Goal: Information Seeking & Learning: Learn about a topic

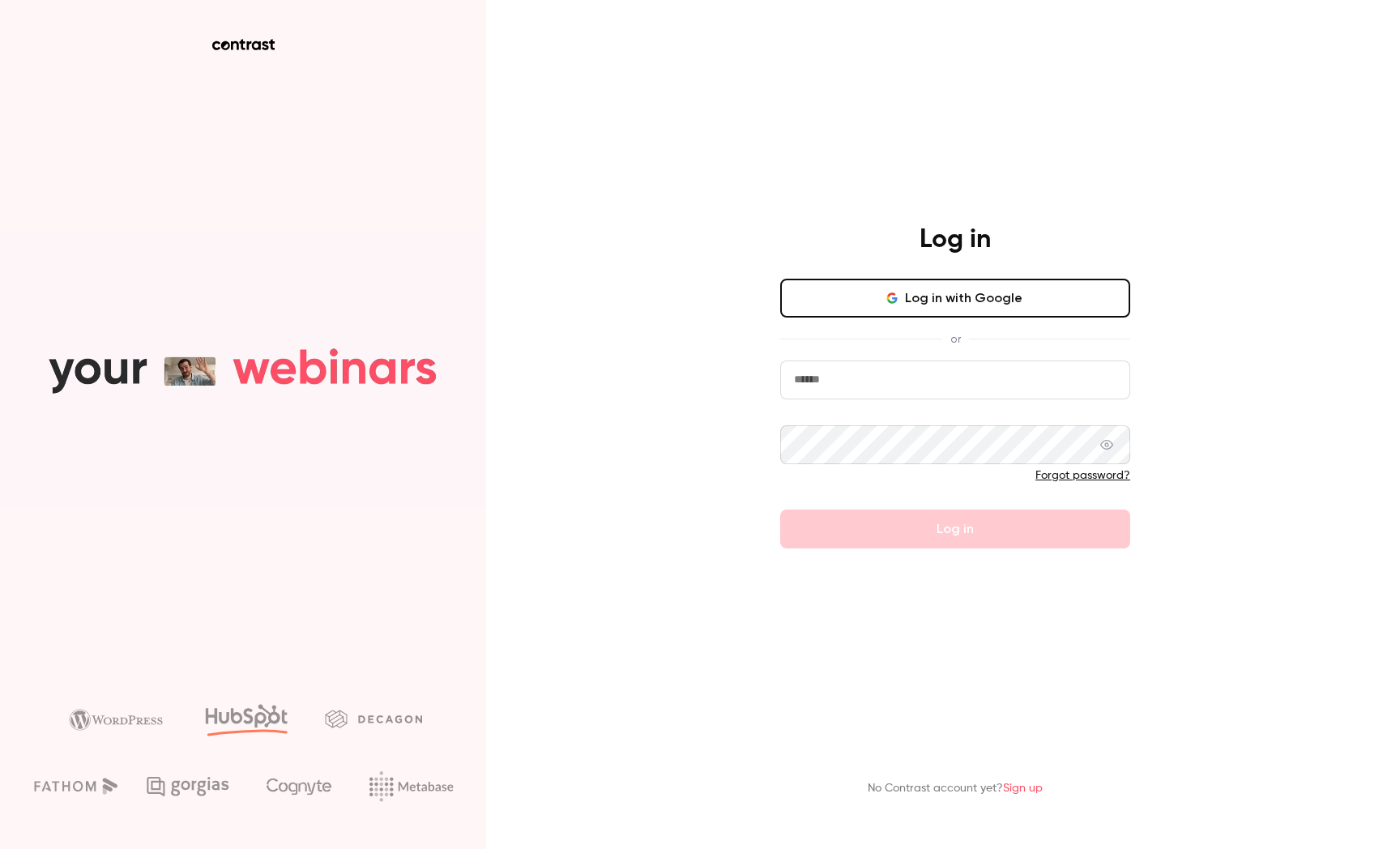
click at [971, 386] on input "email" at bounding box center [955, 379] width 350 height 39
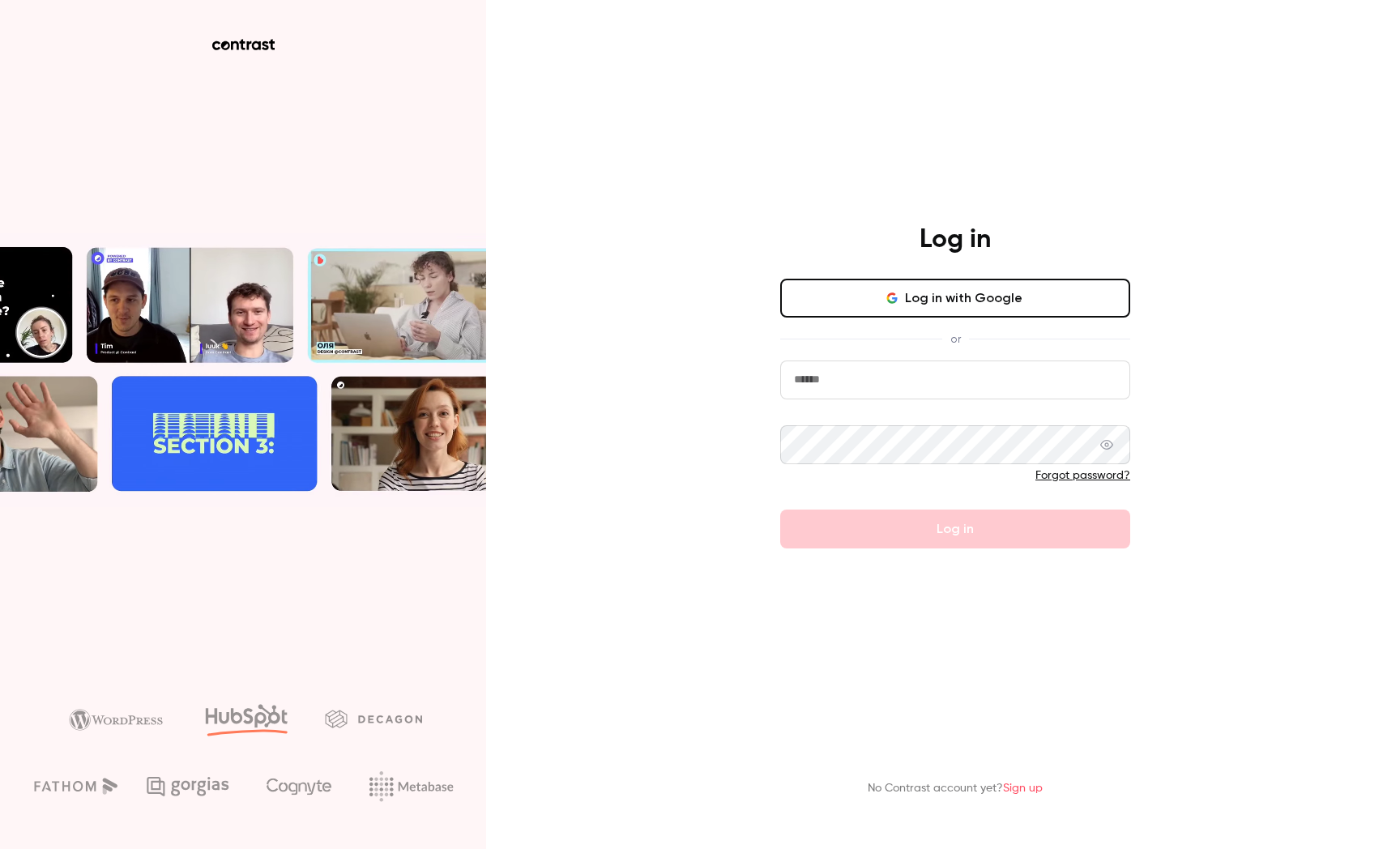
click at [0, 848] on com-1password-button at bounding box center [0, 849] width 0 height 0
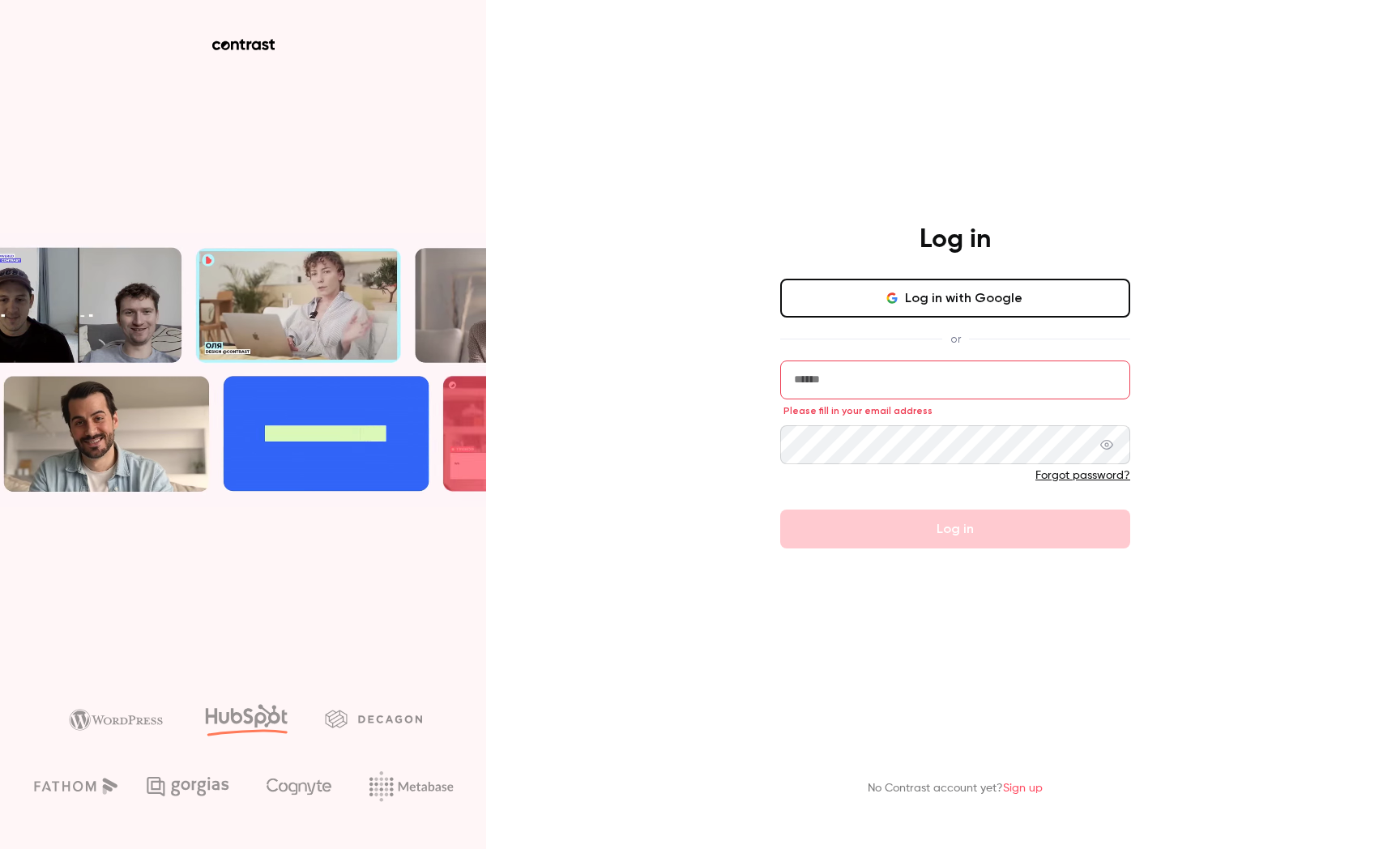
type input "**********"
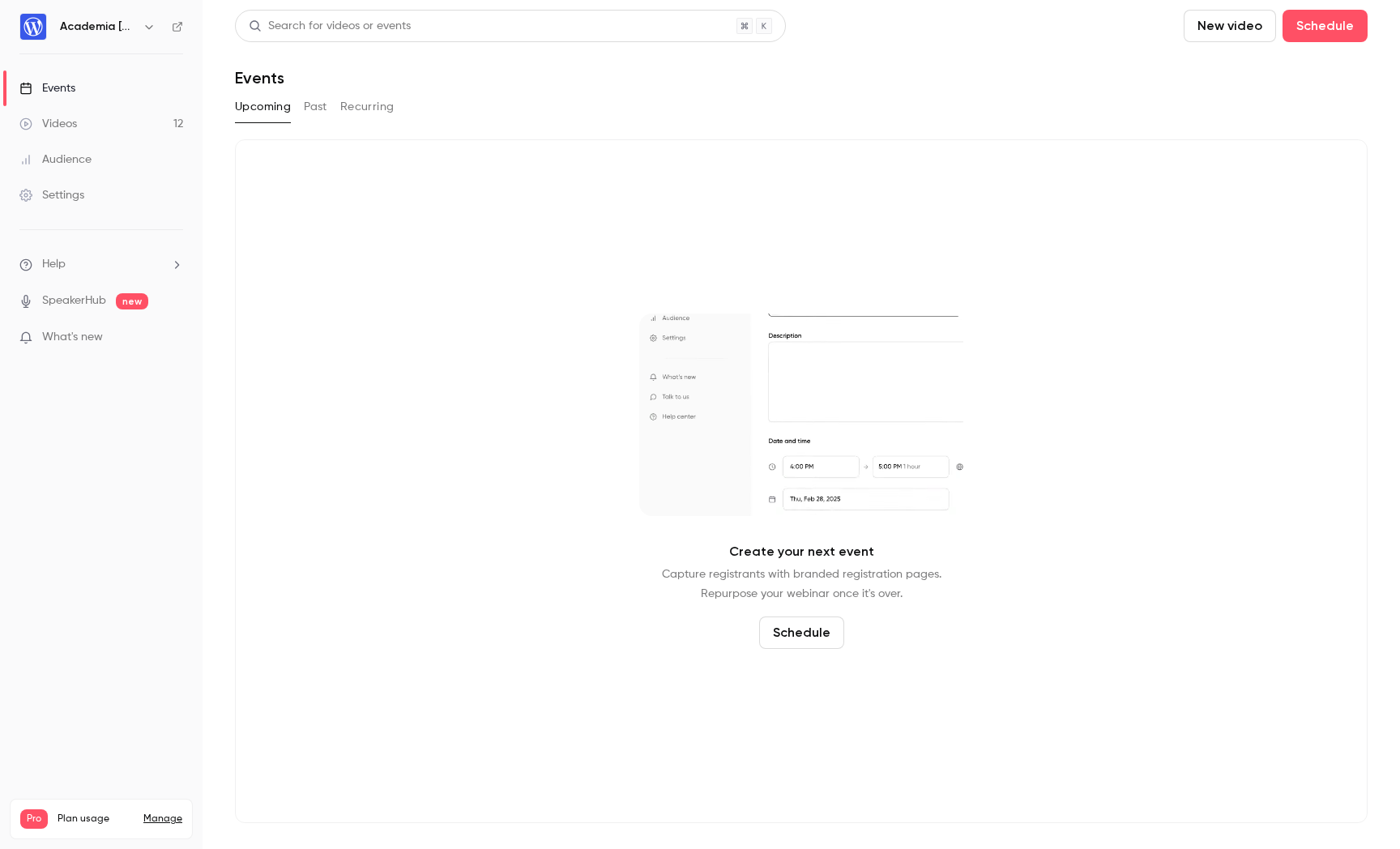
click at [311, 110] on button "Past" at bounding box center [315, 106] width 24 height 26
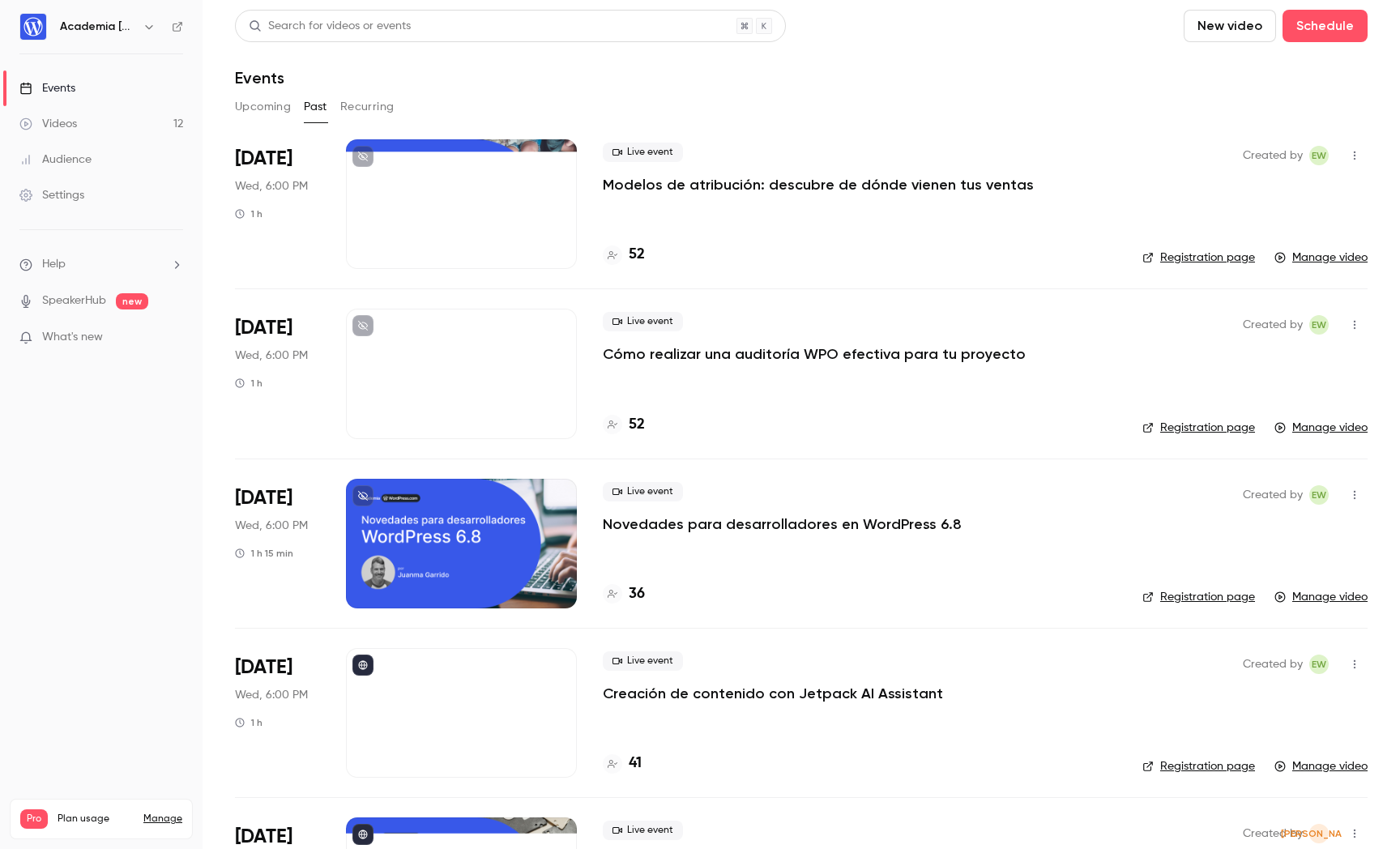
scroll to position [11, 0]
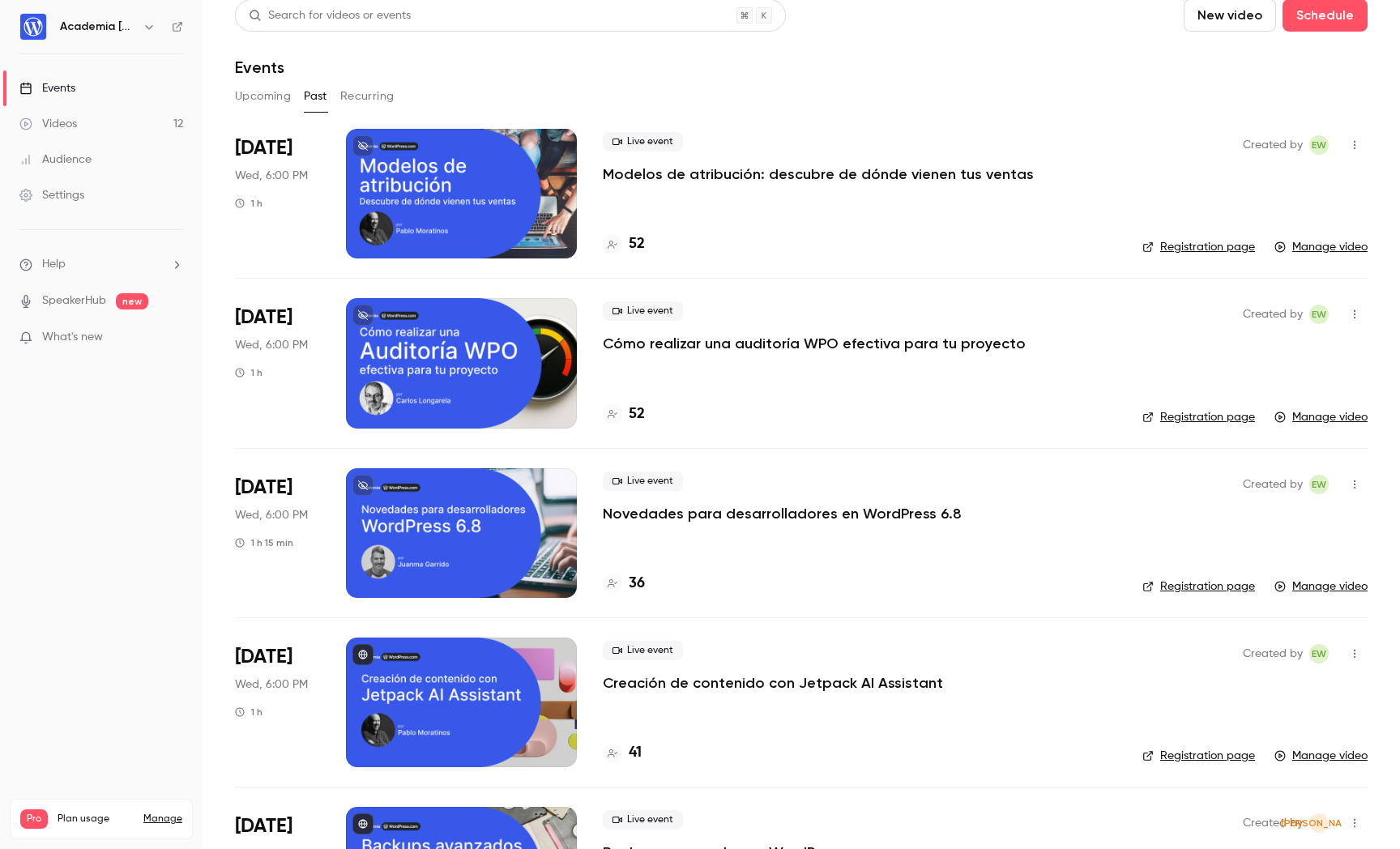
click at [856, 171] on p "Modelos de atribución: descubre de dónde vienen tus ventas" at bounding box center [818, 174] width 431 height 19
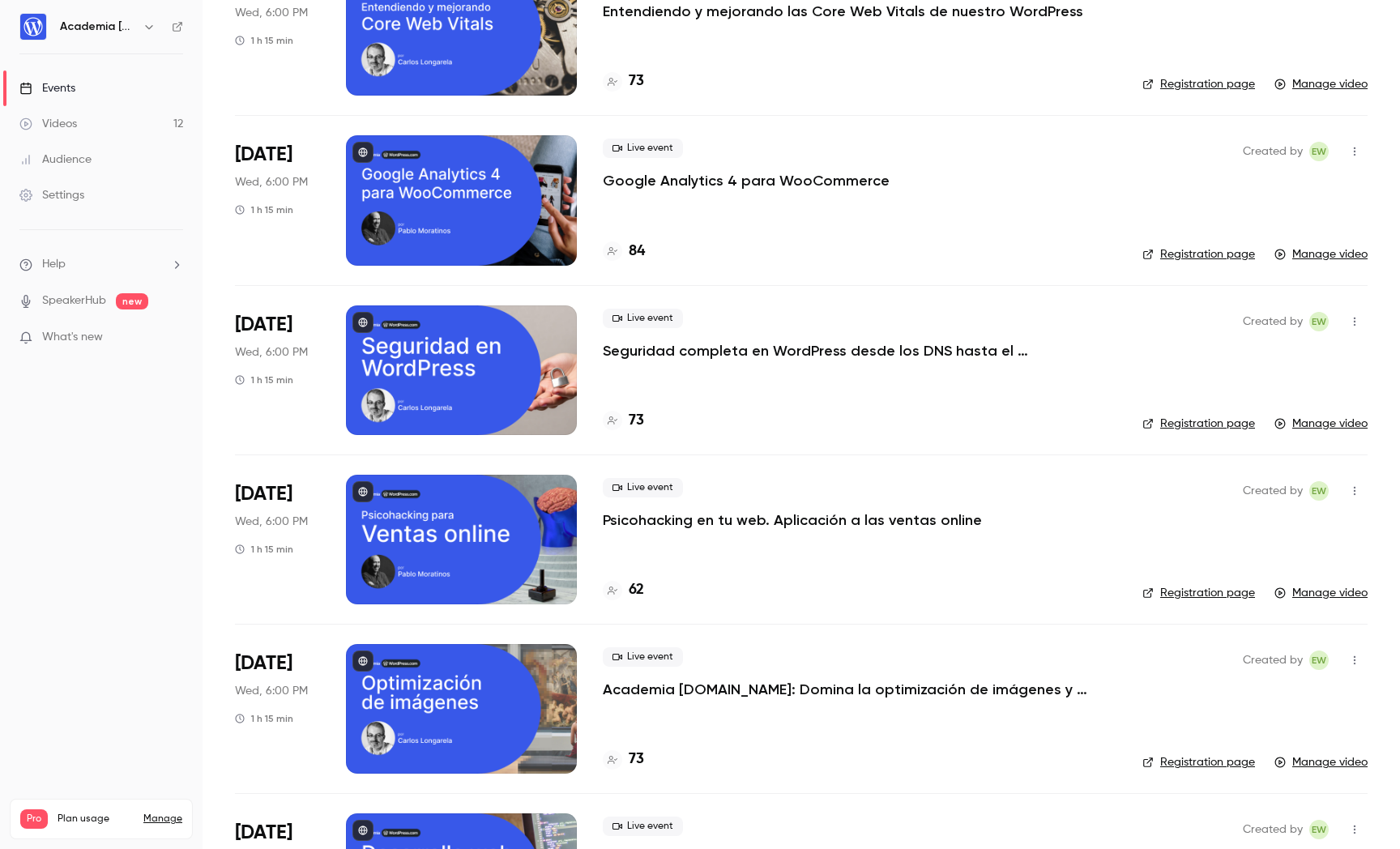
scroll to position [1314, 0]
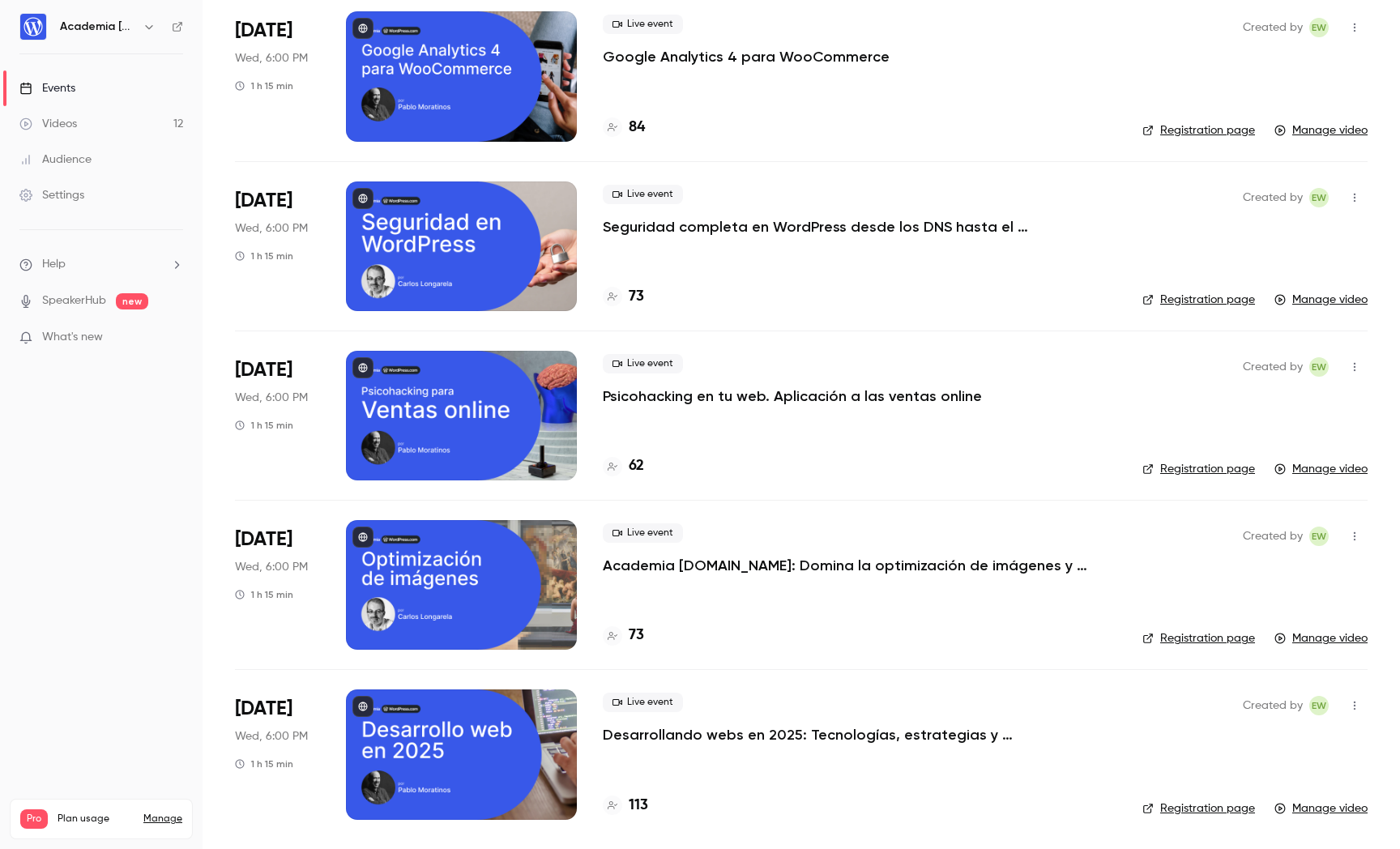
click at [931, 567] on p "Academia [DOMAIN_NAME]: Domina la optimización de imágenes y conquista el WPO c…" at bounding box center [845, 564] width 486 height 19
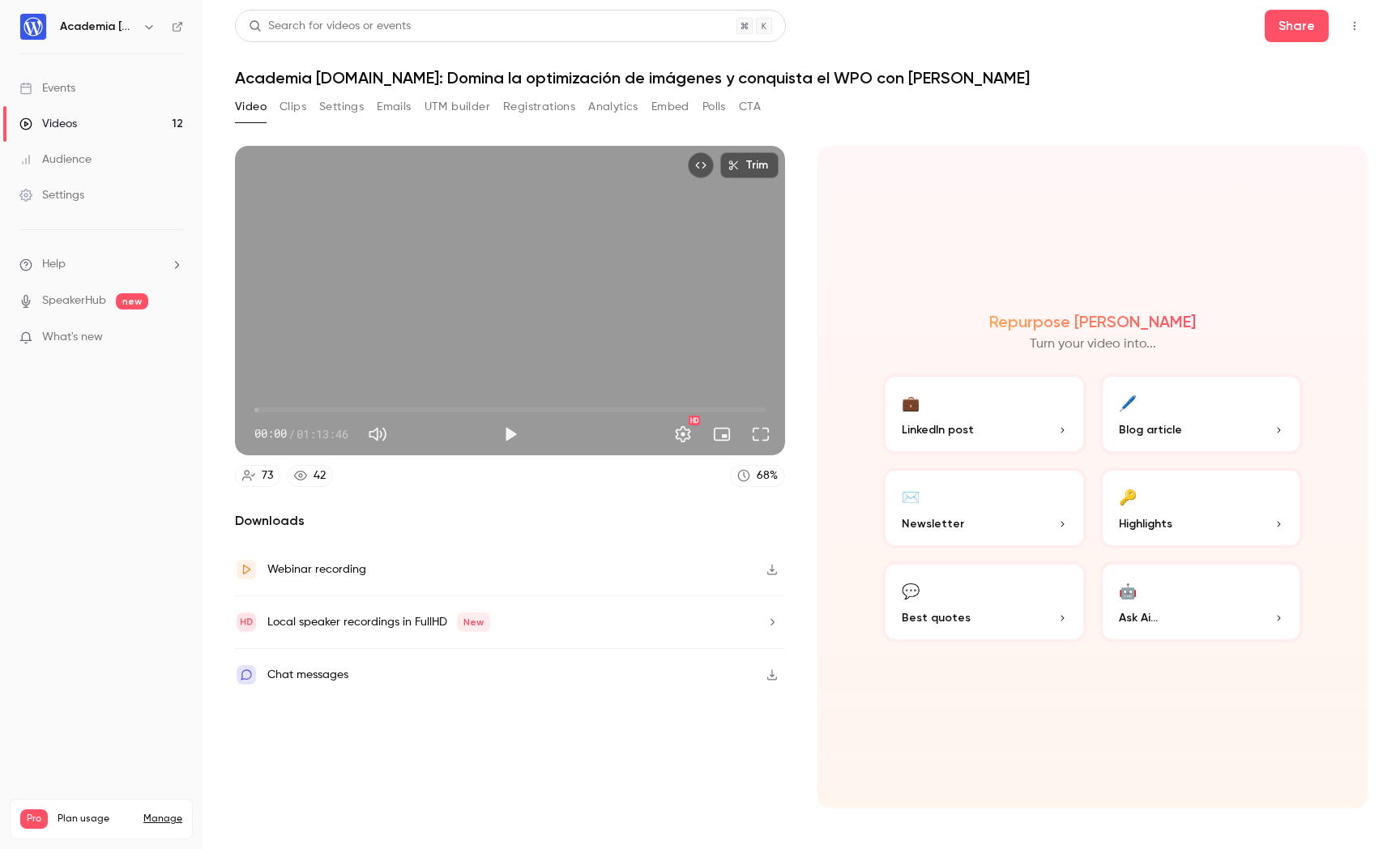
click at [65, 155] on div "Audience" at bounding box center [55, 160] width 72 height 16
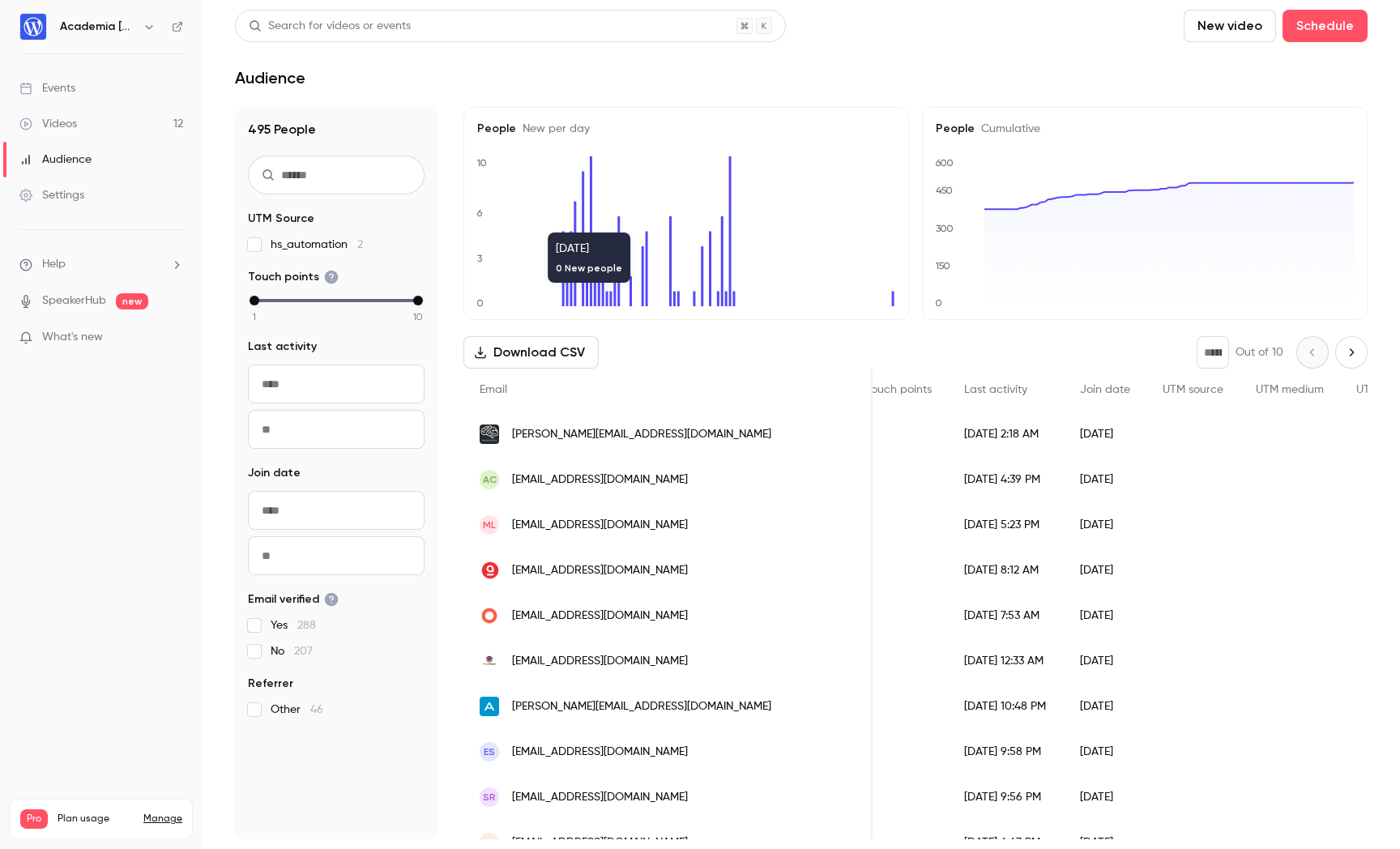
scroll to position [0, 415]
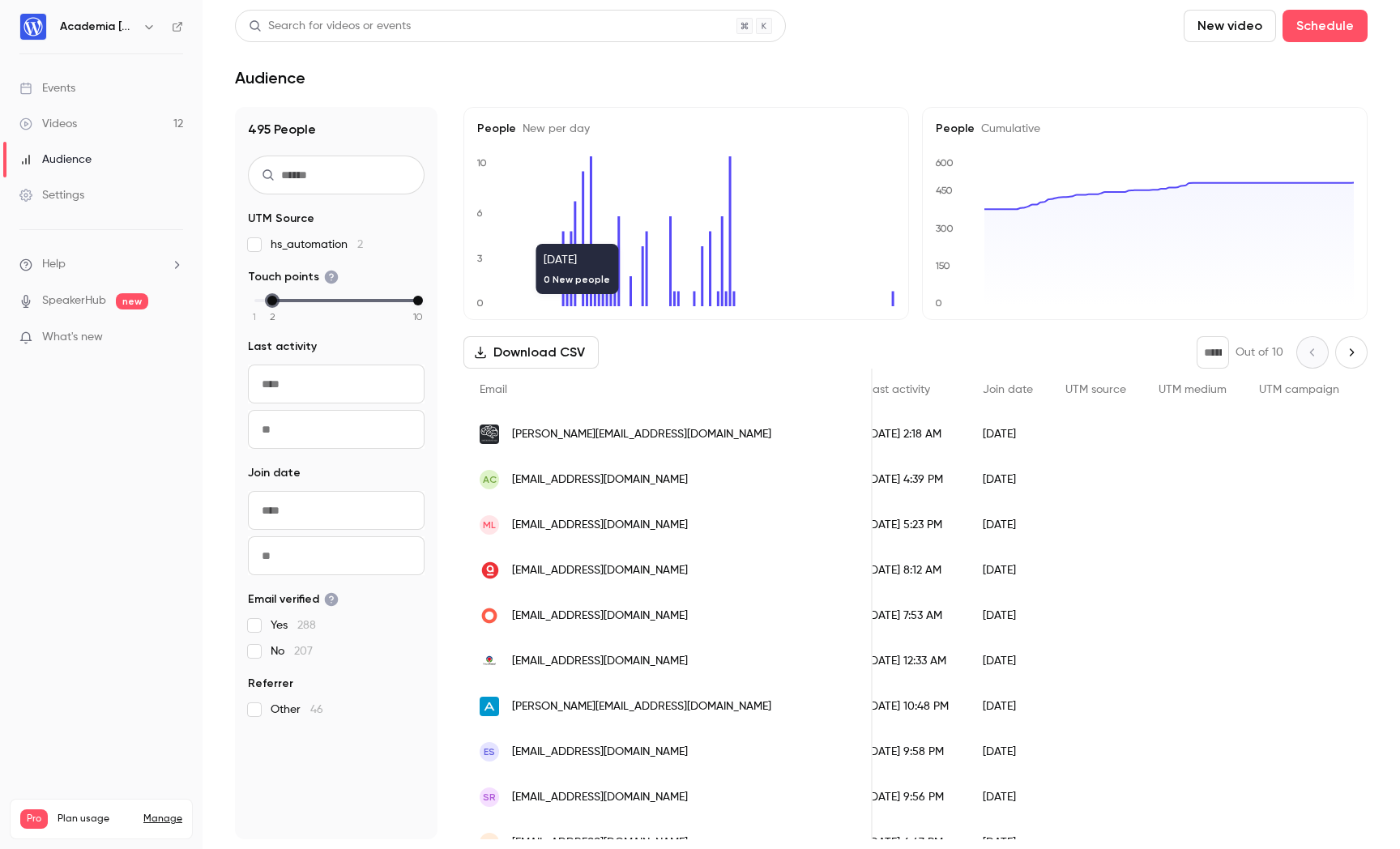
drag, startPoint x: 257, startPoint y: 298, endPoint x: 280, endPoint y: 299, distance: 23.0
click at [280, 299] on div "1 2 3 4 5 6 7 8 9 10" at bounding box center [336, 300] width 164 height 11
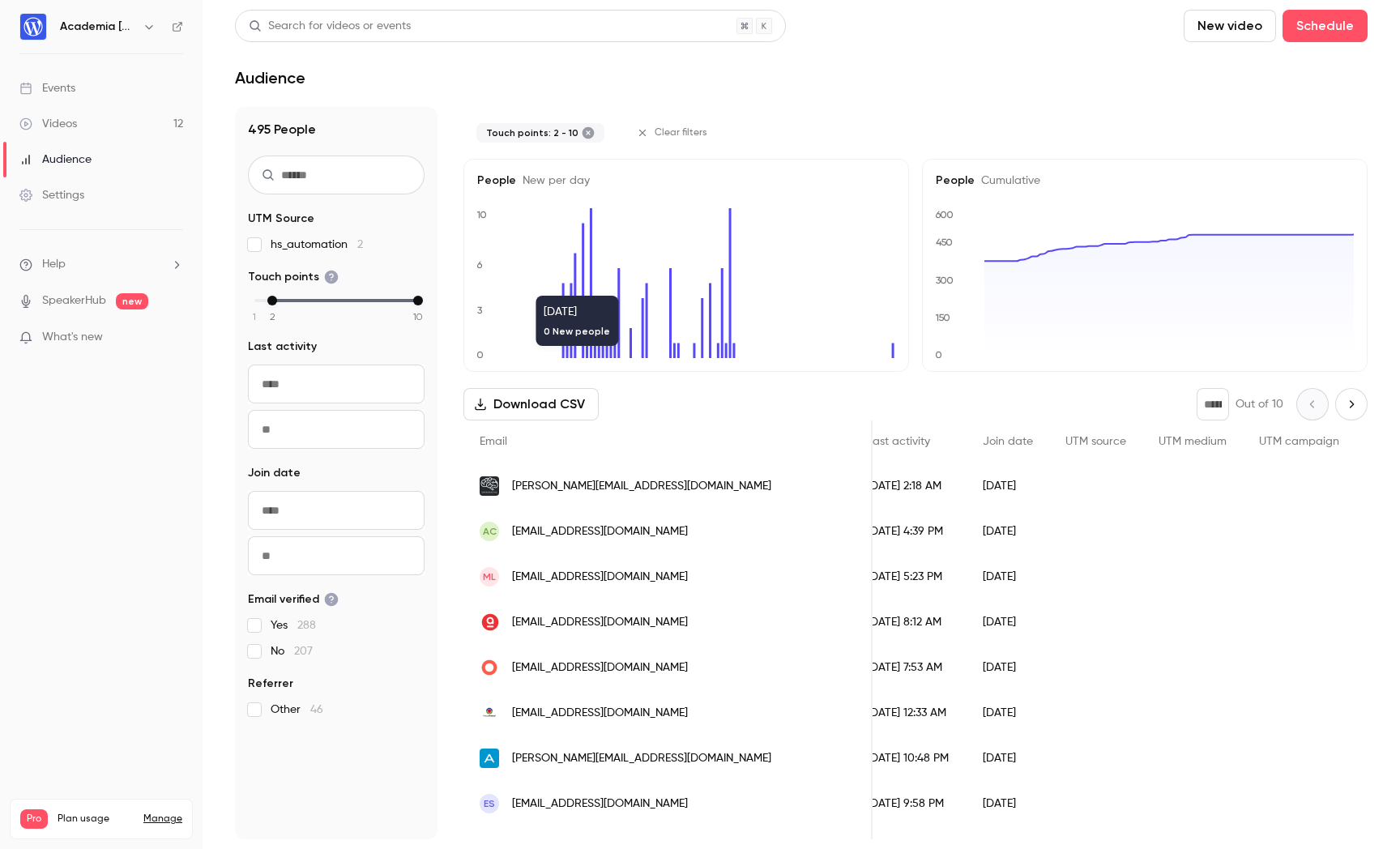
scroll to position [0, 414]
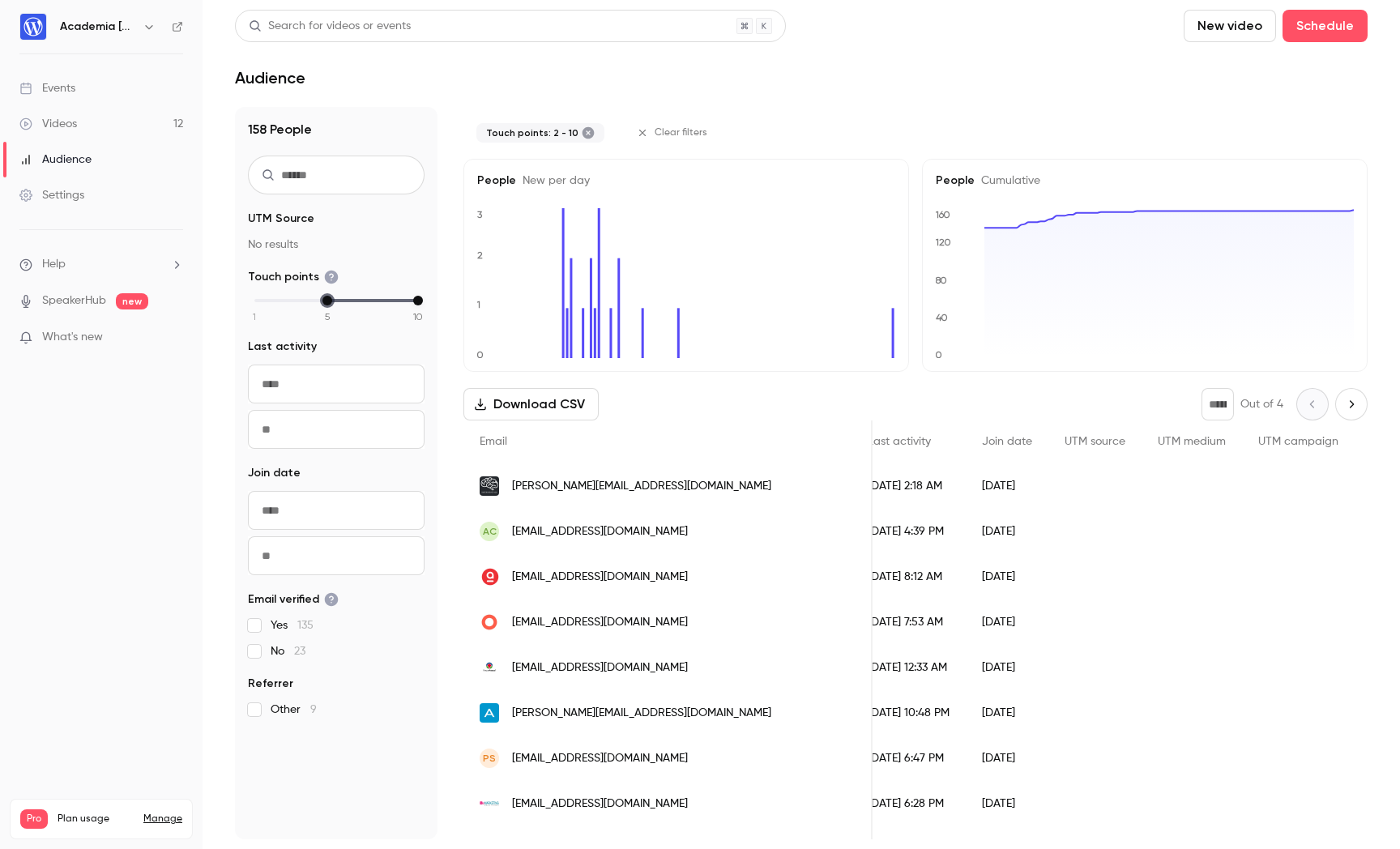
drag, startPoint x: 276, startPoint y: 299, endPoint x: 330, endPoint y: 297, distance: 54.0
click at [330, 297] on div "min" at bounding box center [327, 300] width 10 height 10
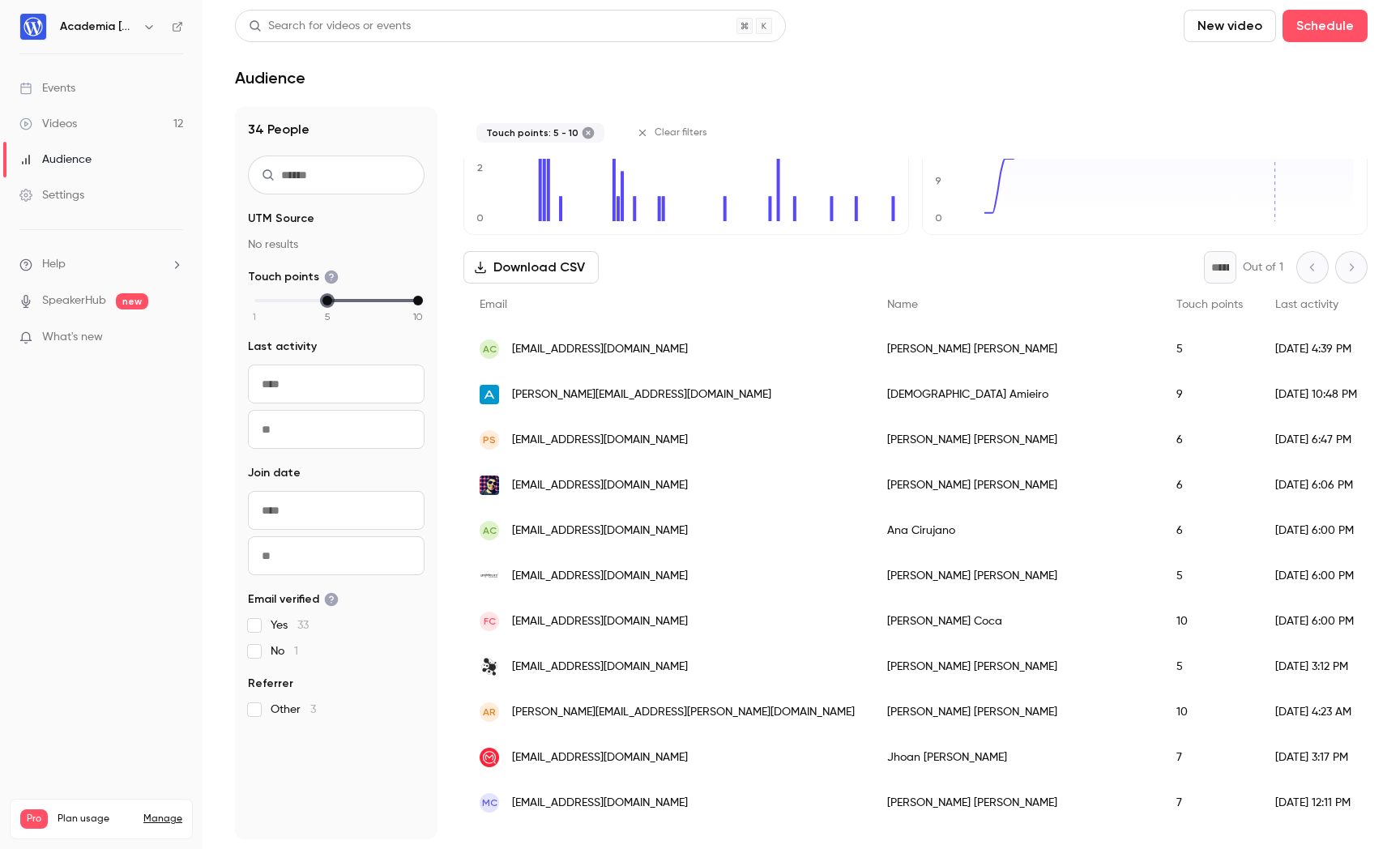
scroll to position [0, 0]
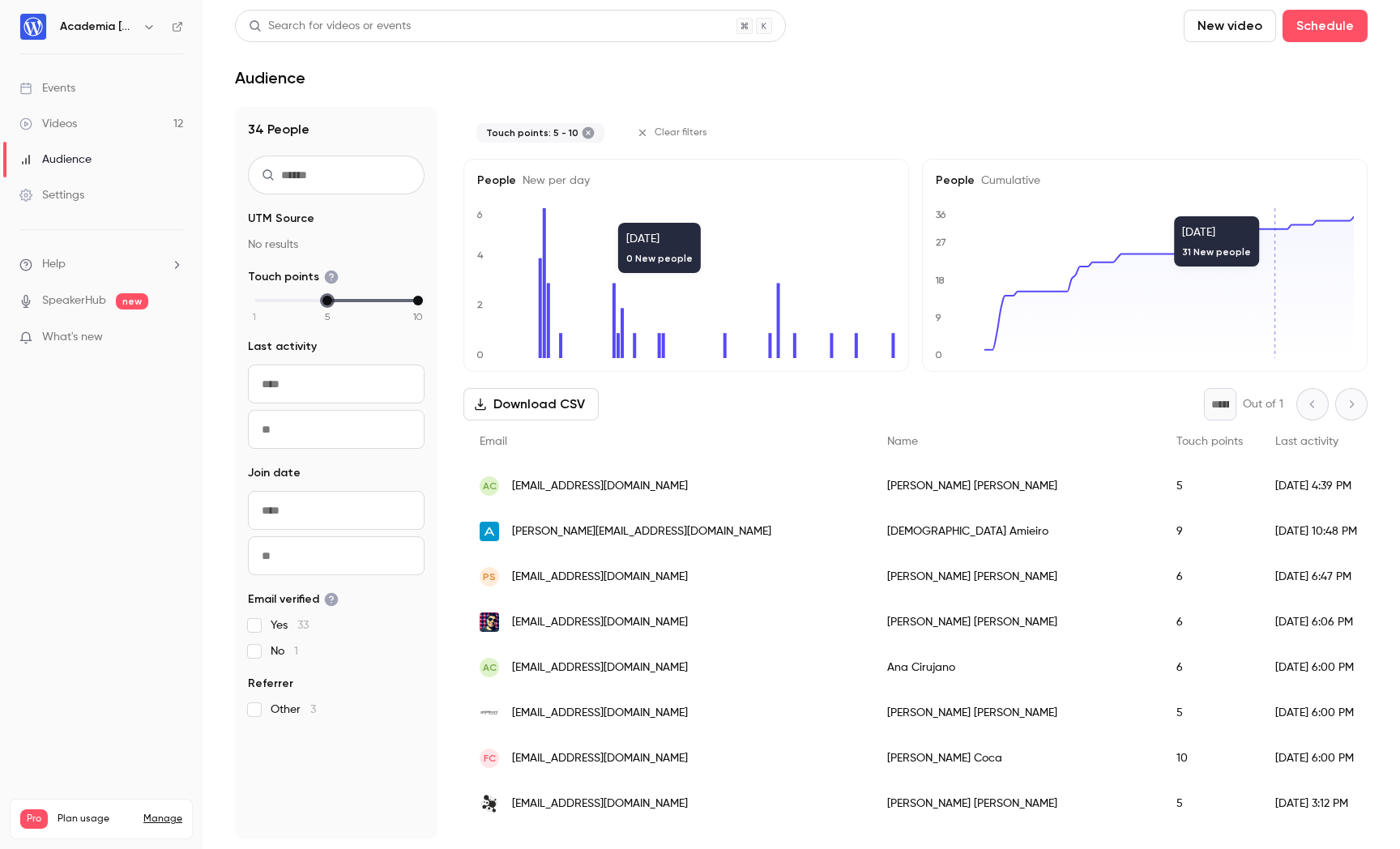
click at [77, 123] on div "Videos" at bounding box center [47, 124] width 57 height 16
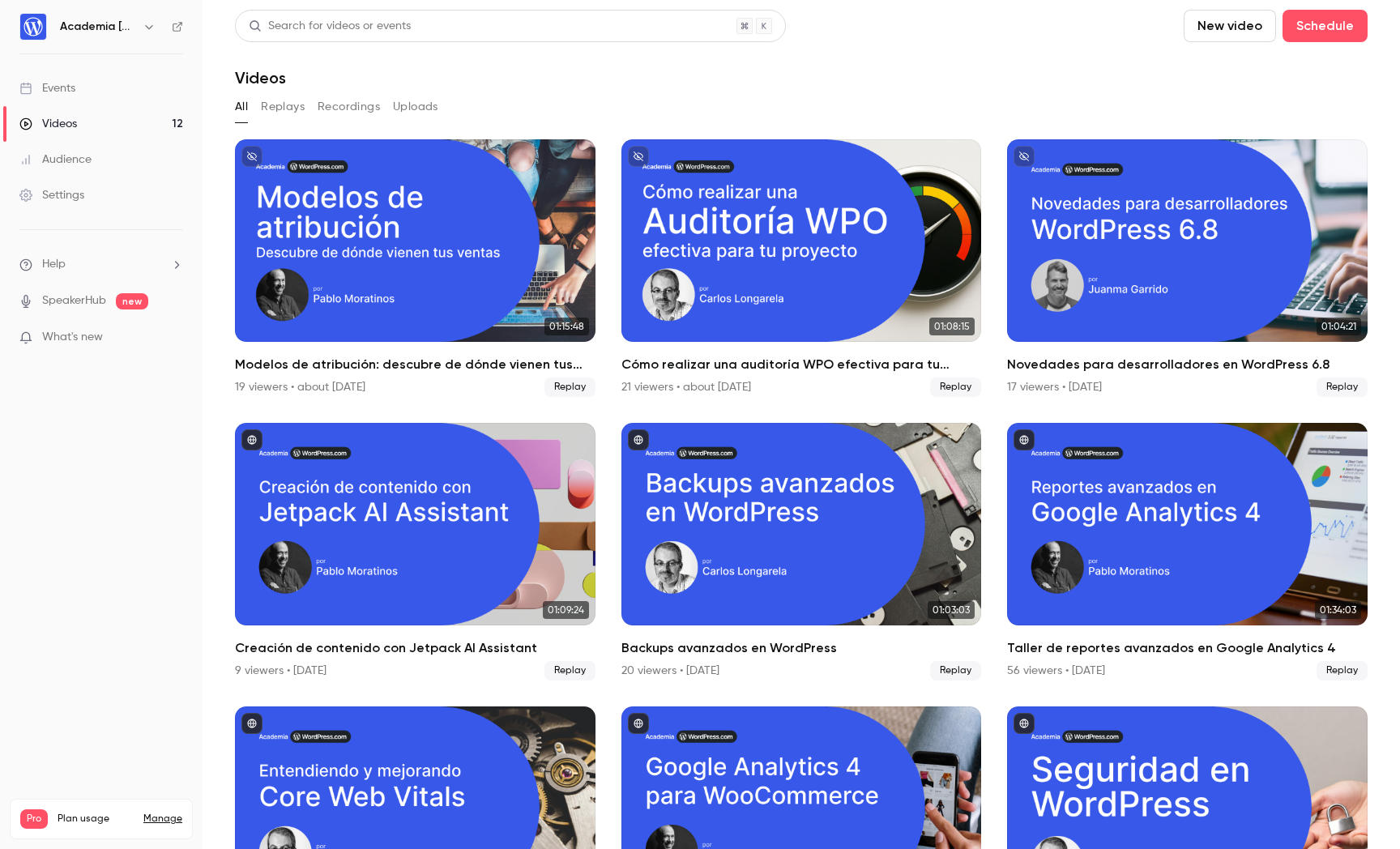
click at [148, 71] on link "Events" at bounding box center [101, 88] width 203 height 35
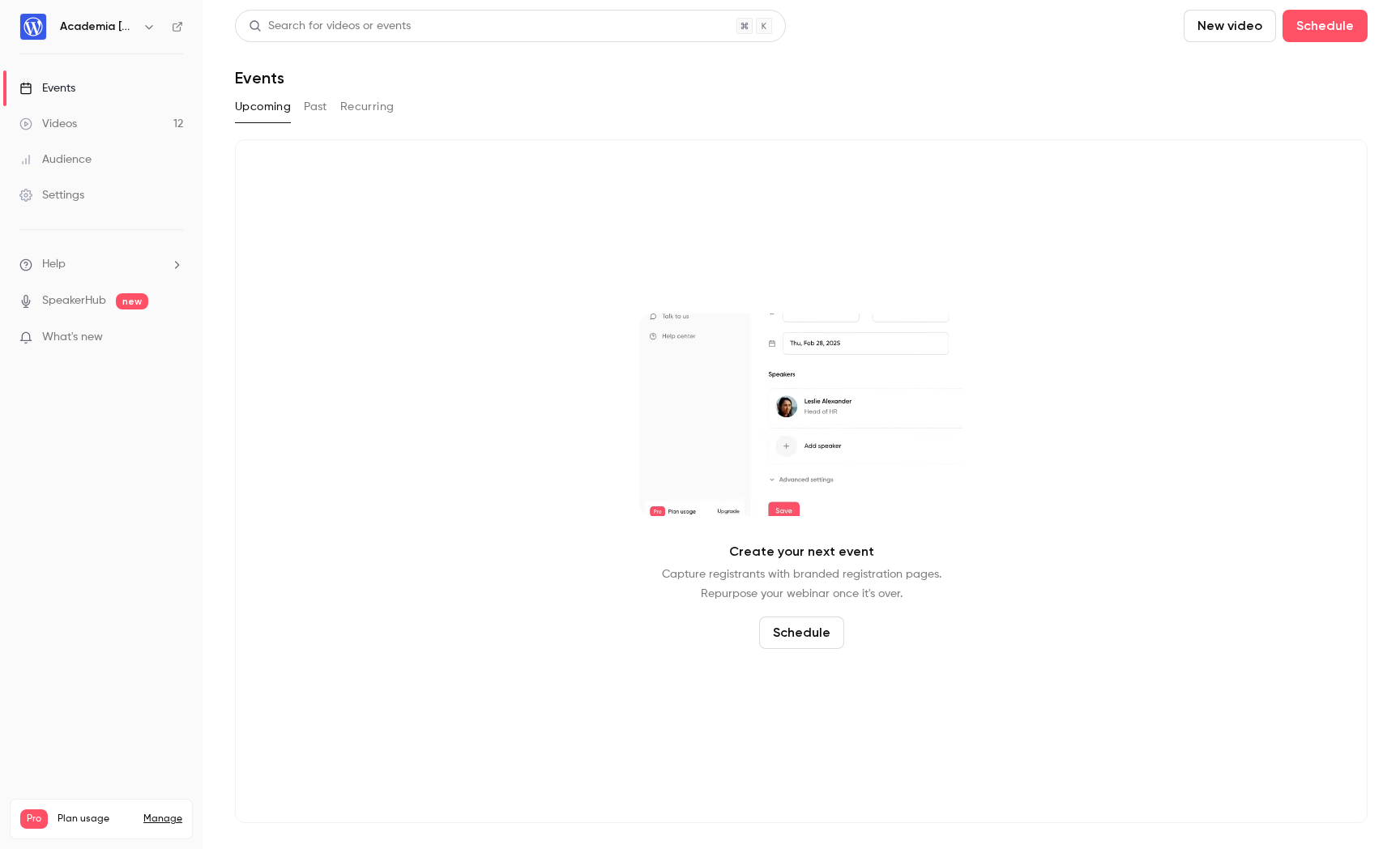
click at [325, 105] on button "Past" at bounding box center [315, 106] width 24 height 26
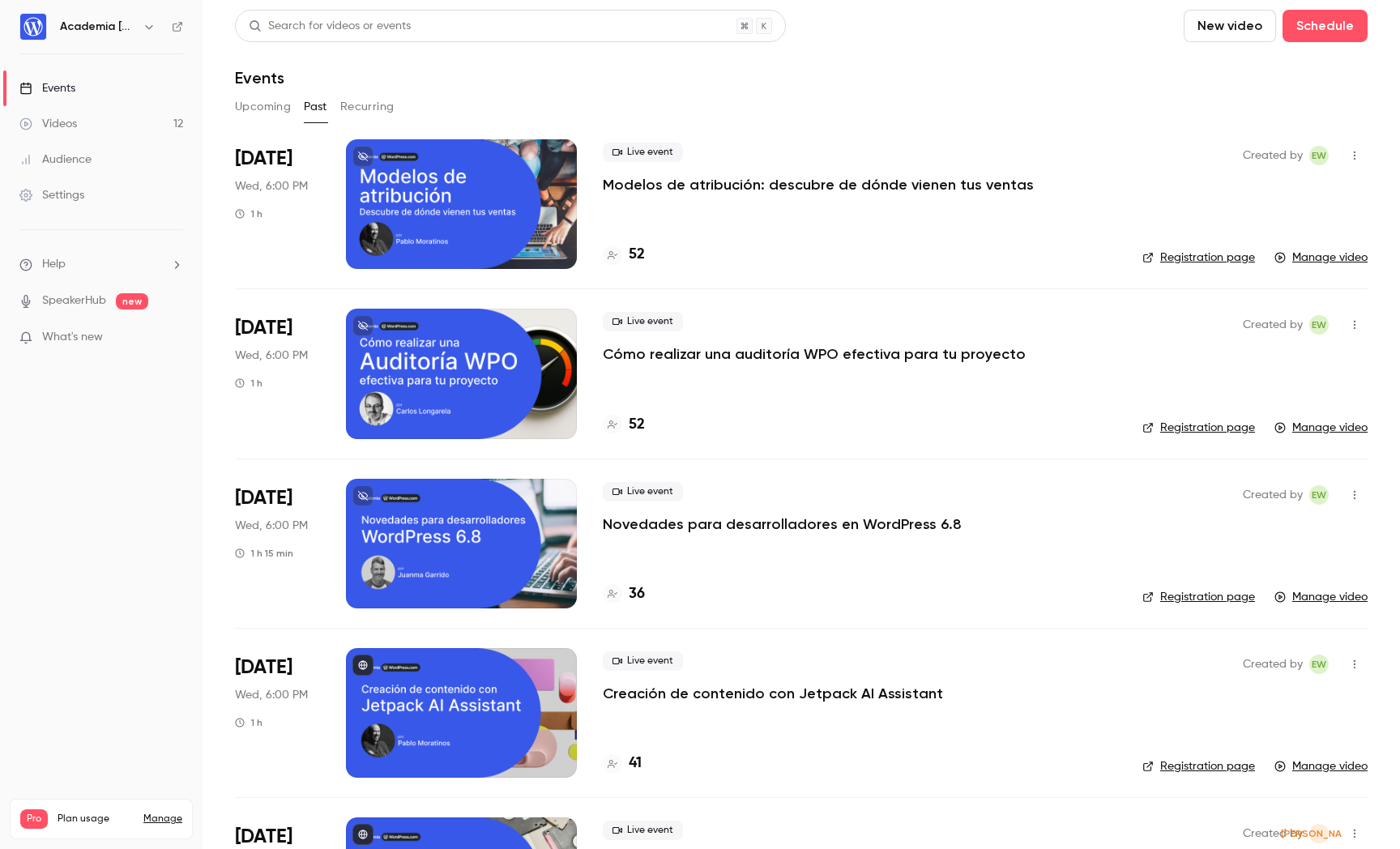
click at [464, 190] on div at bounding box center [461, 204] width 231 height 130
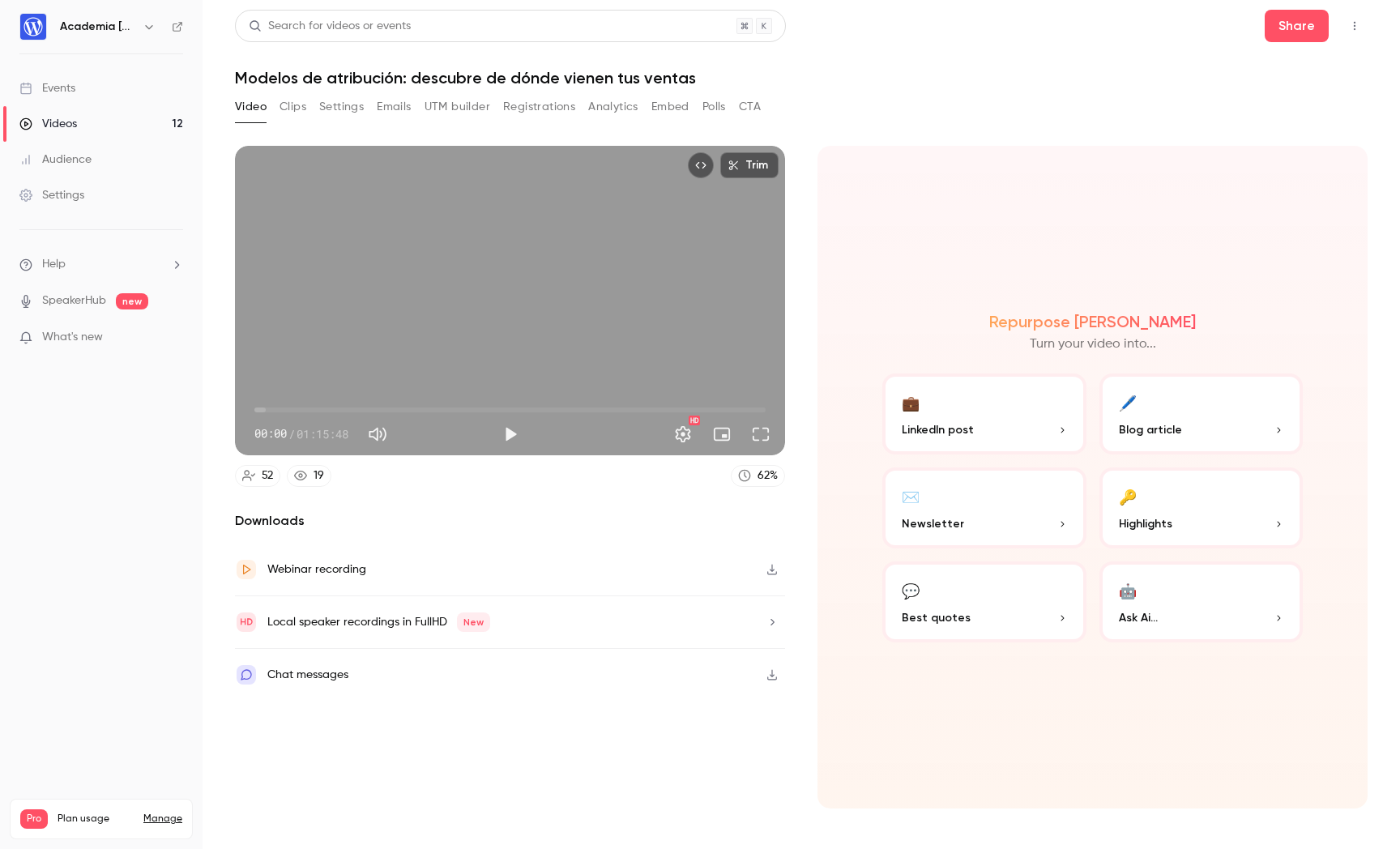
click at [603, 99] on button "Analytics" at bounding box center [613, 106] width 50 height 26
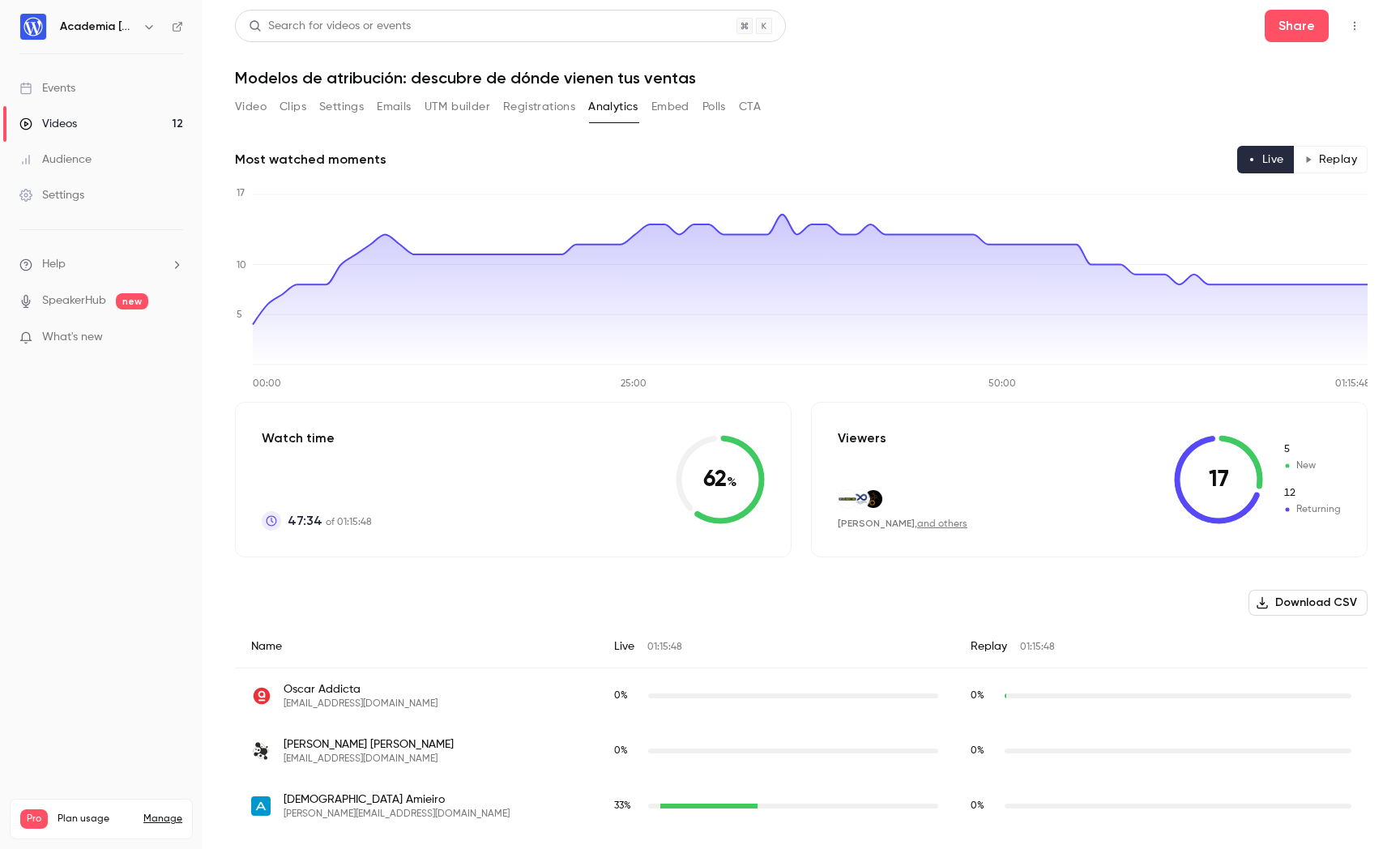
click at [154, 160] on link "Audience" at bounding box center [101, 159] width 203 height 35
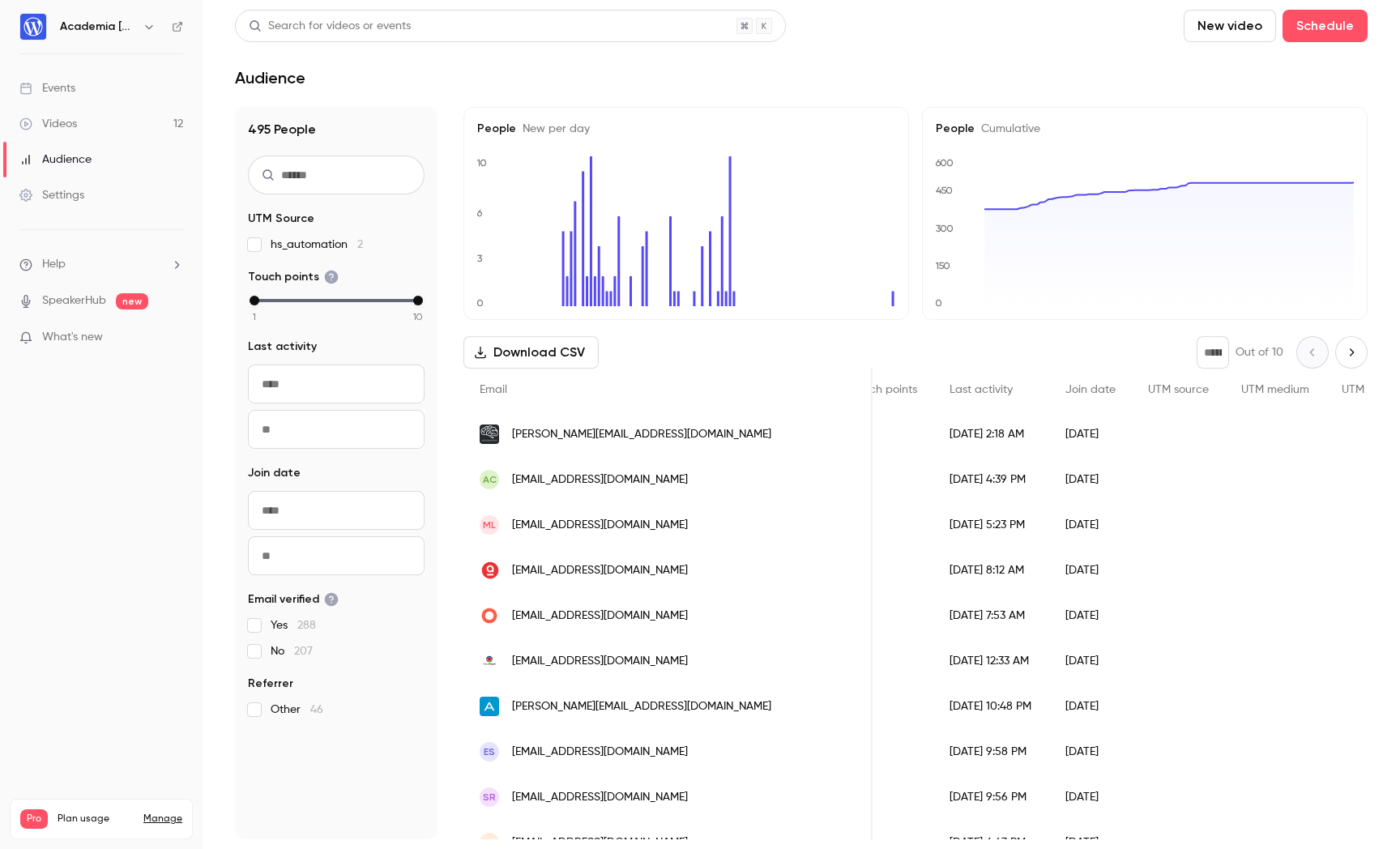
scroll to position [0, 415]
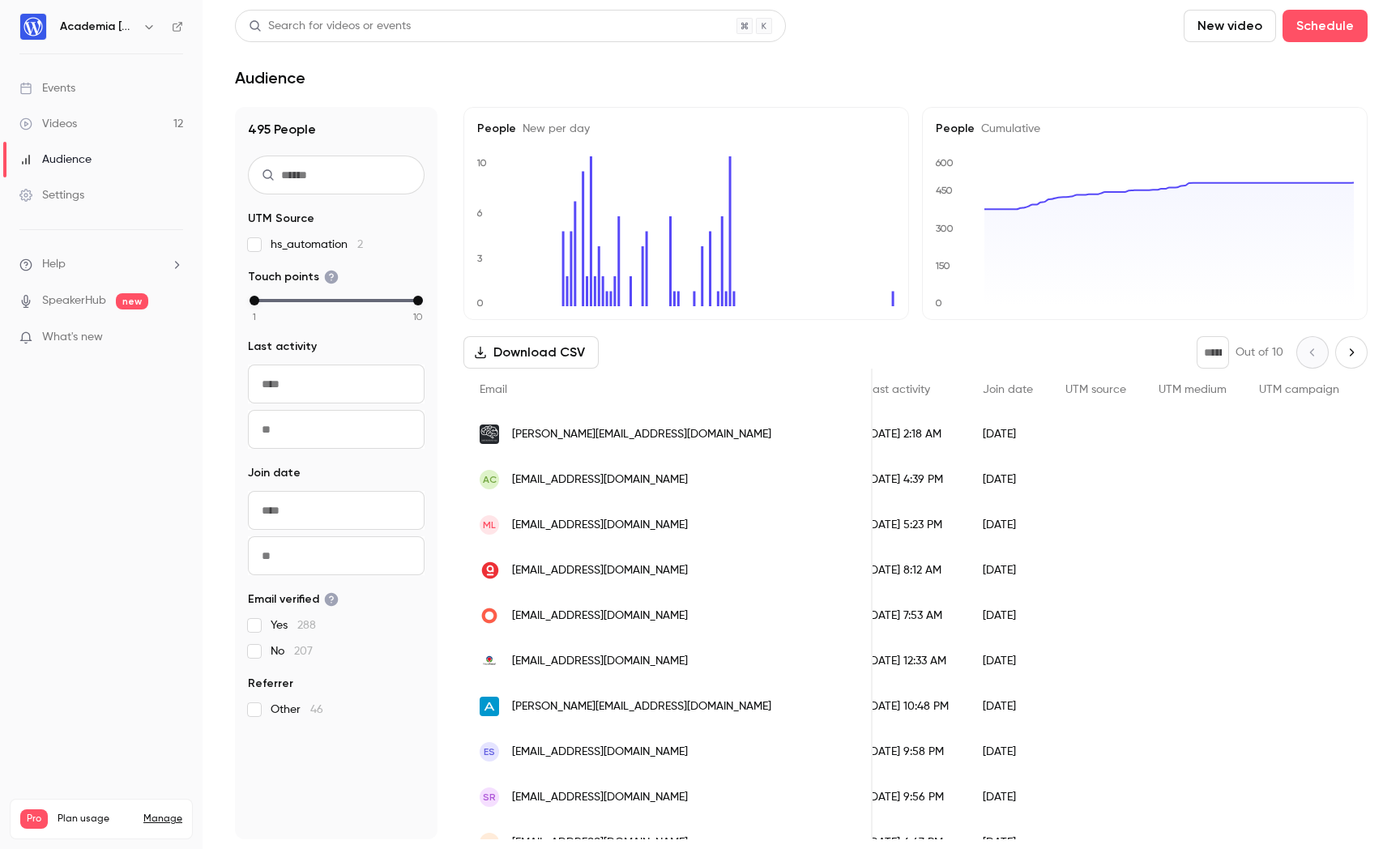
click at [1353, 349] on icon "Next page" at bounding box center [1351, 352] width 18 height 13
type input "*"
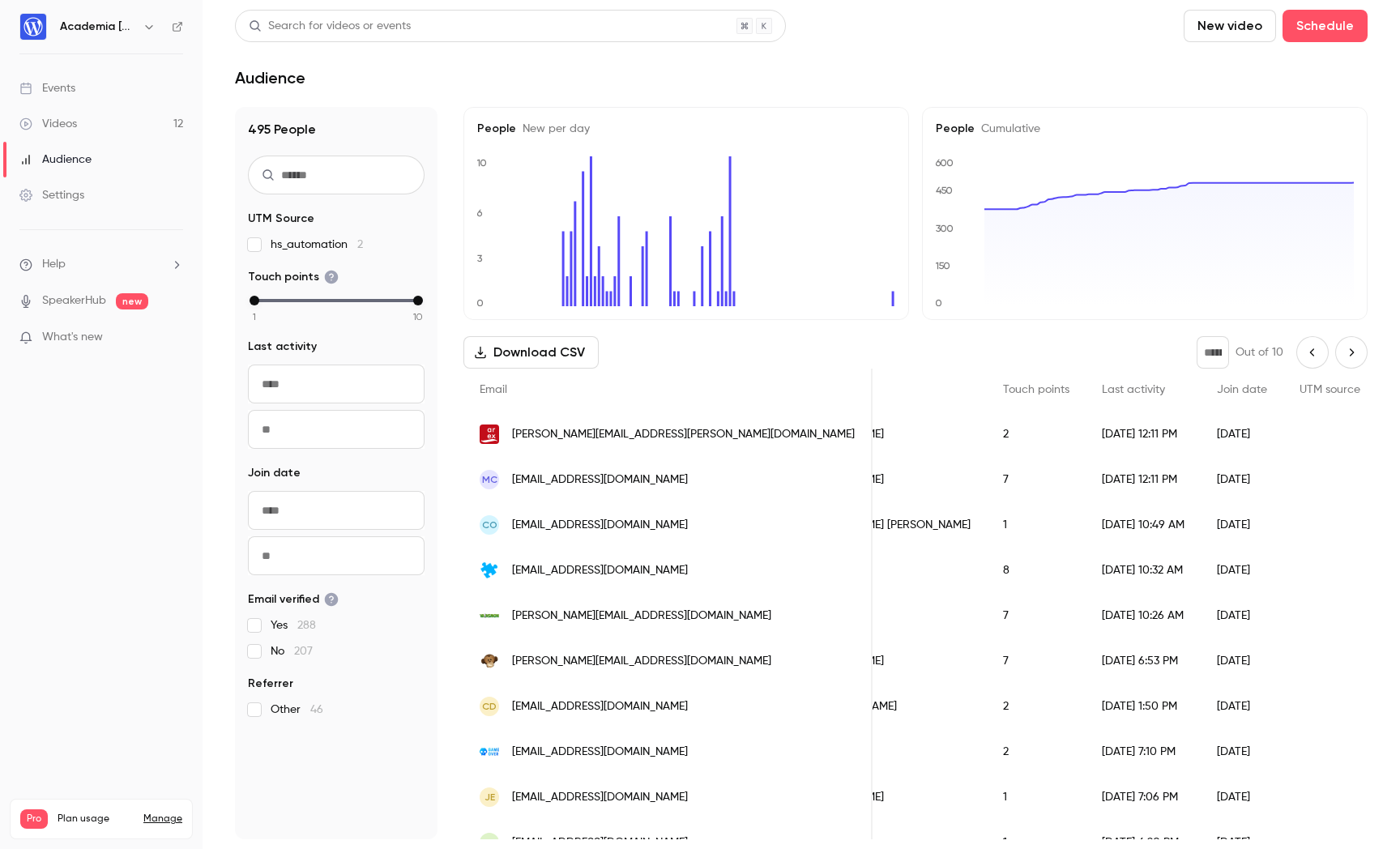
scroll to position [0, 0]
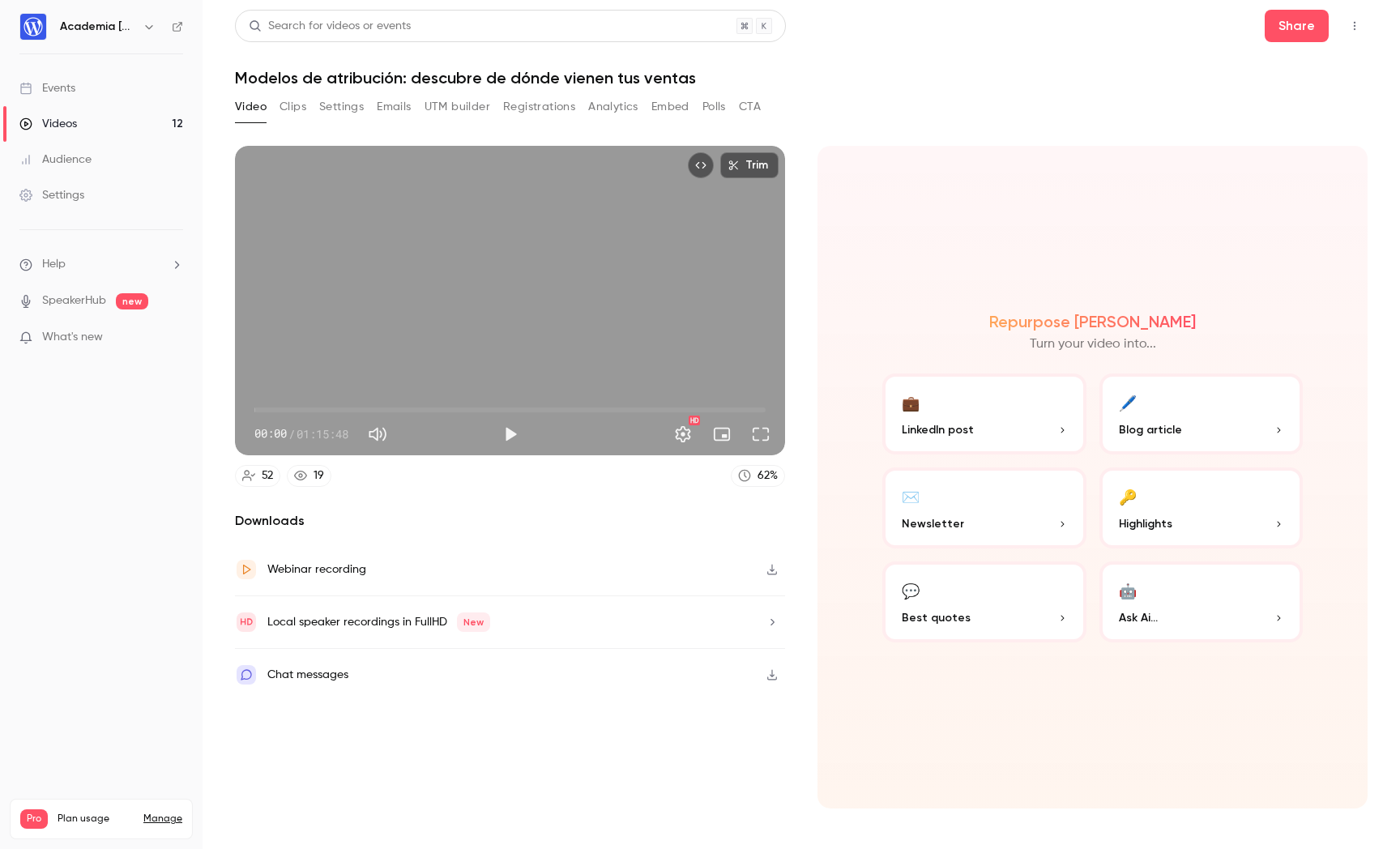
click at [679, 71] on h1 "Modelos de atribución: descubre de dónde vienen tus ventas" at bounding box center [801, 77] width 1133 height 19
copy div "Modelos de atribución: descubre de dónde vienen tus ventas Video Clips Settings…"
